Goal: Find specific page/section: Find specific page/section

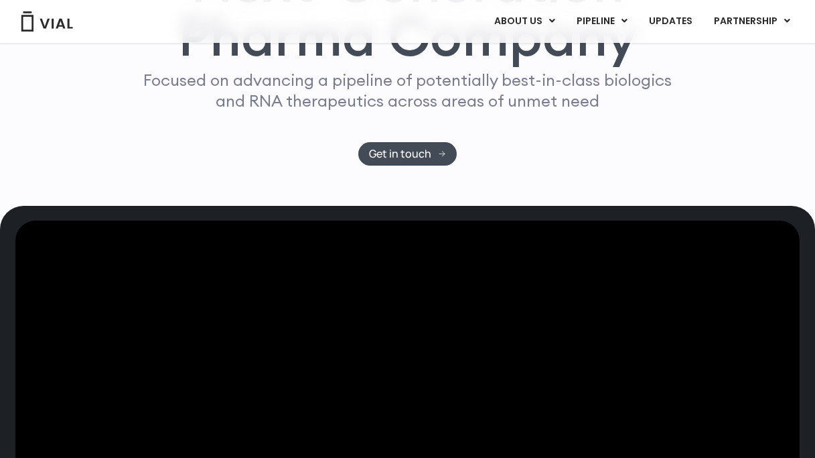
scroll to position [261, 0]
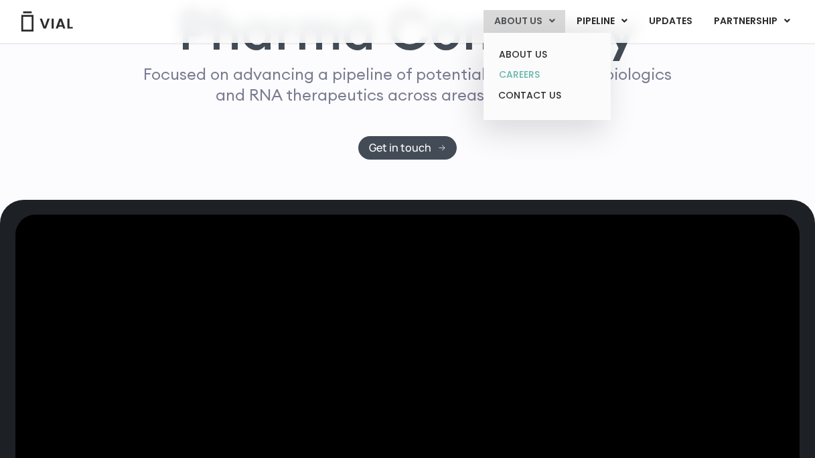
click at [541, 80] on link "CAREERS" at bounding box center [546, 74] width 117 height 21
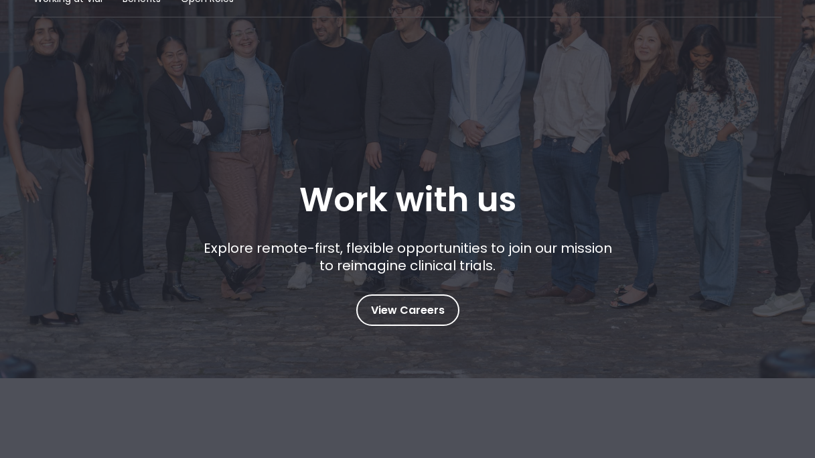
scroll to position [112, 0]
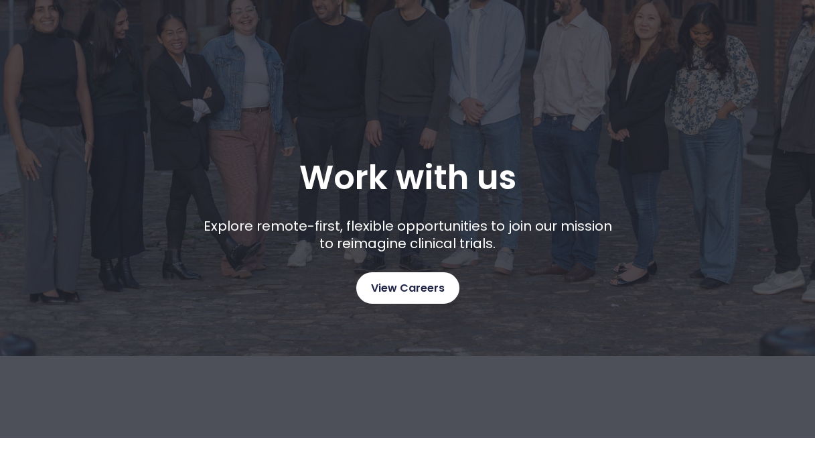
click at [431, 289] on span "View Careers" at bounding box center [408, 287] width 74 height 17
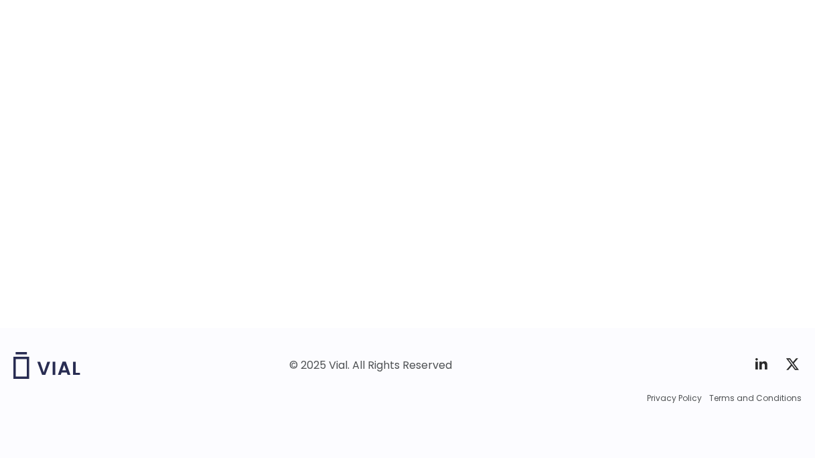
scroll to position [2184, 0]
